Goal: Download file/media

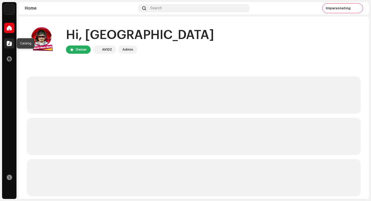
click at [8, 46] on div at bounding box center [9, 43] width 10 height 10
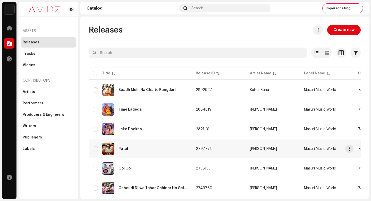
scroll to position [218, 0]
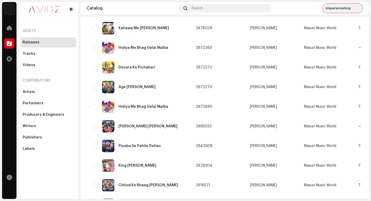
click at [358, 9] on img at bounding box center [358, 8] width 8 height 8
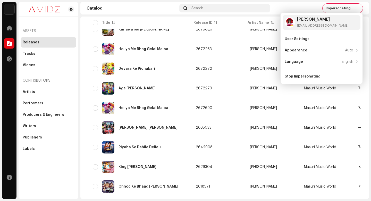
scroll to position [0, 0]
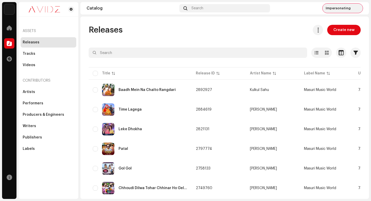
click at [356, 9] on img at bounding box center [358, 8] width 8 height 8
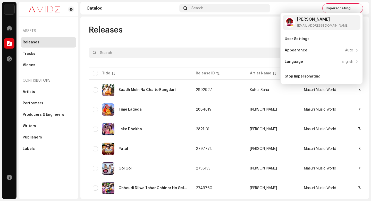
click at [230, 20] on div "Releases Create new Selected 0 Options Filters Distribution status Never Distri…" at bounding box center [224, 108] width 289 height 182
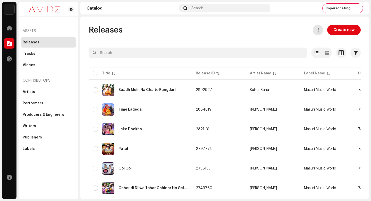
click at [317, 28] on span at bounding box center [318, 30] width 5 height 4
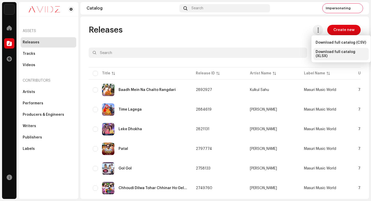
click at [335, 54] on span "Download full catalog (XLSX)" at bounding box center [341, 54] width 51 height 8
click at [196, 25] on div "Releases Create new" at bounding box center [225, 30] width 272 height 10
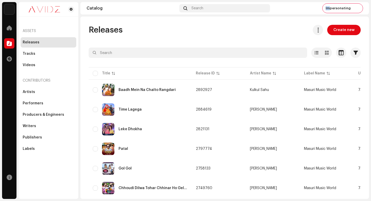
drag, startPoint x: 332, startPoint y: 6, endPoint x: 330, endPoint y: 17, distance: 10.8
click at [332, 6] on span "Impersonating" at bounding box center [338, 8] width 25 height 4
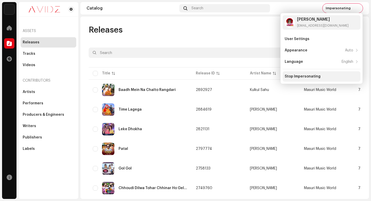
click at [321, 73] on div "Stop Impersonating" at bounding box center [322, 76] width 78 height 10
